Goal: Task Accomplishment & Management: Manage account settings

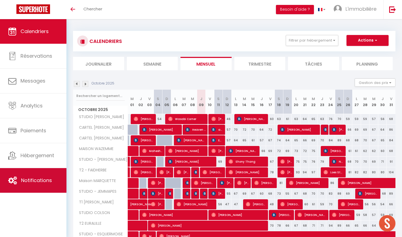
click at [51, 186] on link "Notifications" at bounding box center [33, 180] width 67 height 25
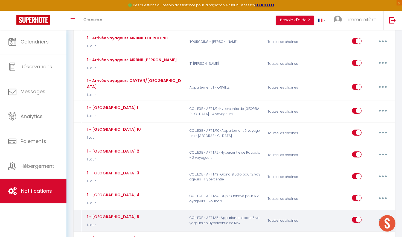
scroll to position [598, 0]
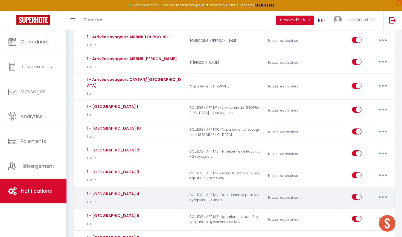
click at [388, 193] on button "button" at bounding box center [383, 197] width 15 height 9
click at [365, 205] on link "Editer" at bounding box center [369, 209] width 41 height 9
type input "1 - [GEOGRAPHIC_DATA] 4"
select select "1 Jour"
select select "if_booking_is_paid"
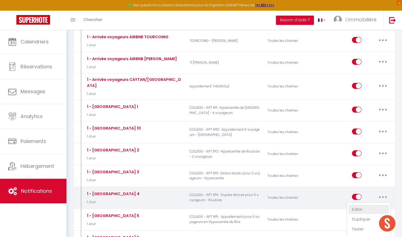
checkbox input "true"
checkbox input "false"
radio input "true"
type input "Procédure pour votre arrivée - [RENTAL:NAME]"
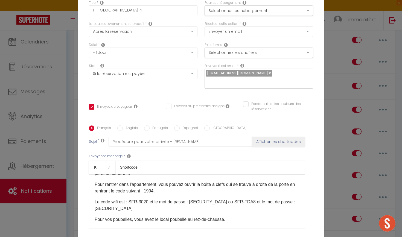
scroll to position [89, 0]
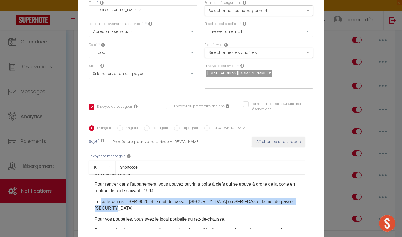
drag, startPoint x: 100, startPoint y: 202, endPoint x: 125, endPoint y: 208, distance: 24.8
click at [125, 208] on p "Le code wifi est : SFR-3020 et le mot de passe : [SECURITY_DATA] ou SFR-FDA8 et…" at bounding box center [197, 205] width 205 height 13
drag, startPoint x: 165, startPoint y: 209, endPoint x: 92, endPoint y: 201, distance: 72.7
click at [92, 201] on div "Bonjour [GUEST:FIRST_NAME],​ J'espère que vous allez bien. L'arrivée se fait à …" at bounding box center [197, 201] width 216 height 55
copy p "Le wifi est Livebox-7580, le mot de passe est r7x3ZH9rdSvXFZxTf9 (ou vous pouve…"
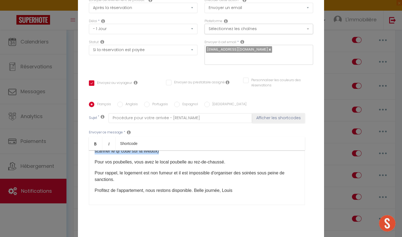
scroll to position [50, 0]
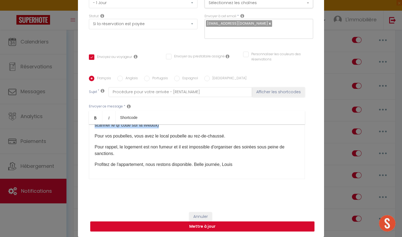
click at [208, 225] on button "Mettre à jour" at bounding box center [202, 227] width 225 height 10
checkbox input "true"
checkbox input "false"
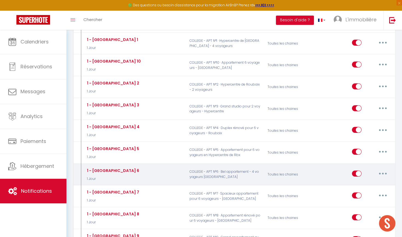
scroll to position [666, 0]
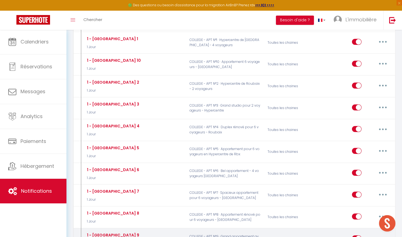
click at [382, 234] on button "button" at bounding box center [383, 238] width 15 height 9
type input "1 - [GEOGRAPHIC_DATA] 9"
select select "1 Jour"
select select "if_booking_is_paid"
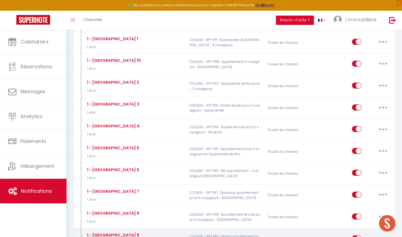
checkbox input "true"
checkbox input "false"
radio input "true"
type input "Procédure pour votre arrivée - [RENTAL:NAME]"
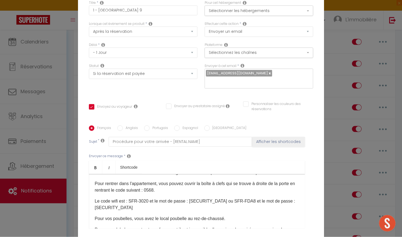
scroll to position [79, 0]
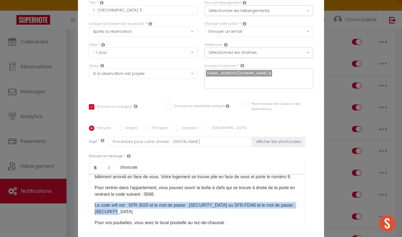
drag, startPoint x: 127, startPoint y: 167, endPoint x: 96, endPoint y: 159, distance: 32.6
click at [96, 202] on p "Le code wifi est : SFR-3020 et le mot de passe : [SECURITY_DATA] ou SFR-FDA8 et…" at bounding box center [197, 208] width 205 height 13
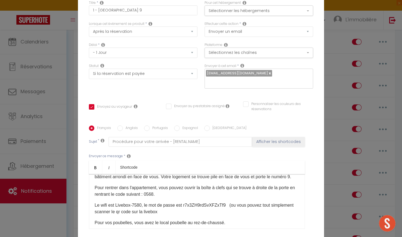
click at [141, 202] on p "Le wifi est Livebox-7580, le mot de passe est r7x3ZH9rdSvXFZxTf9 (ou vous pouve…" at bounding box center [197, 208] width 205 height 13
click at [185, 202] on p "Le wifi est Livebox-7F20, le mot de passe est r7x3ZH9rdSvXFZxTf9 (ou vous pouve…" at bounding box center [197, 208] width 205 height 13
click at [225, 202] on p "Le wifi est Livebox-7F20, le mot de passe est r7x3ZH9rdSvXFZxTf9 (ou vous pouve…" at bounding box center [197, 208] width 205 height 13
click at [116, 202] on p "Le wifi est Livebox-7F20, le mot de passe est (ou vous pouvez tout simplement s…" at bounding box center [197, 208] width 205 height 13
click at [185, 202] on p "Le wifi est Livebox-7F20, le mot de passe est (ou vous pouvez tout simplement s…" at bounding box center [197, 208] width 205 height 13
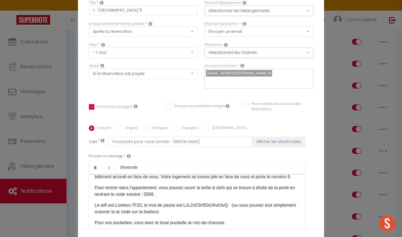
checkbox input "true"
checkbox input "false"
